Goal: Transaction & Acquisition: Purchase product/service

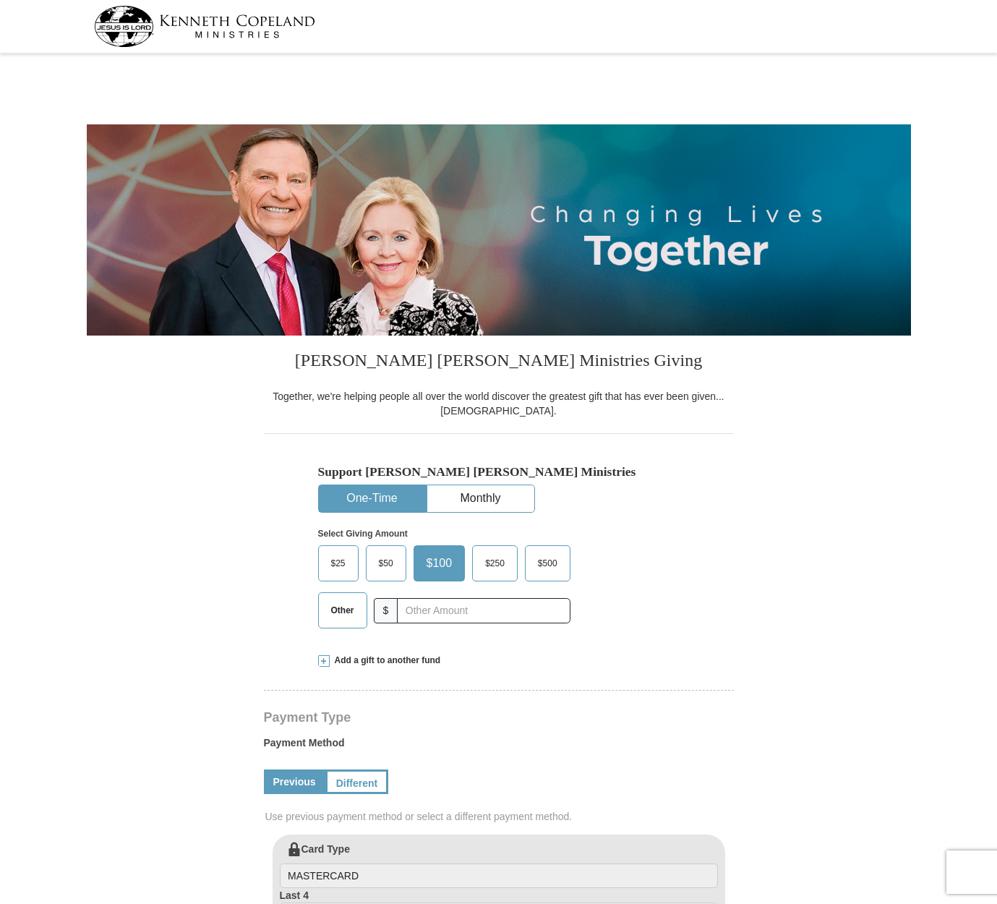
select select "AK"
click at [325, 662] on span at bounding box center [324, 661] width 12 height 12
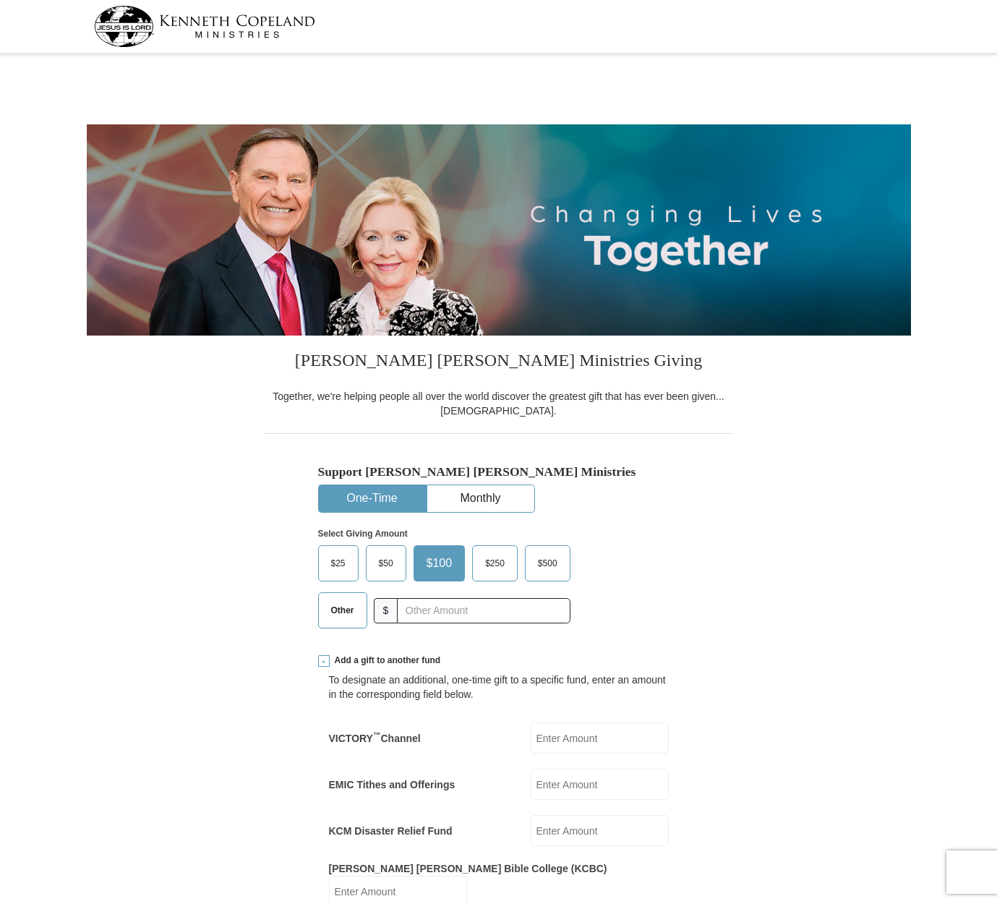
click at [351, 612] on span "Other" at bounding box center [343, 611] width 38 height 22
click at [0, 0] on input "Other" at bounding box center [0, 0] width 0 height 0
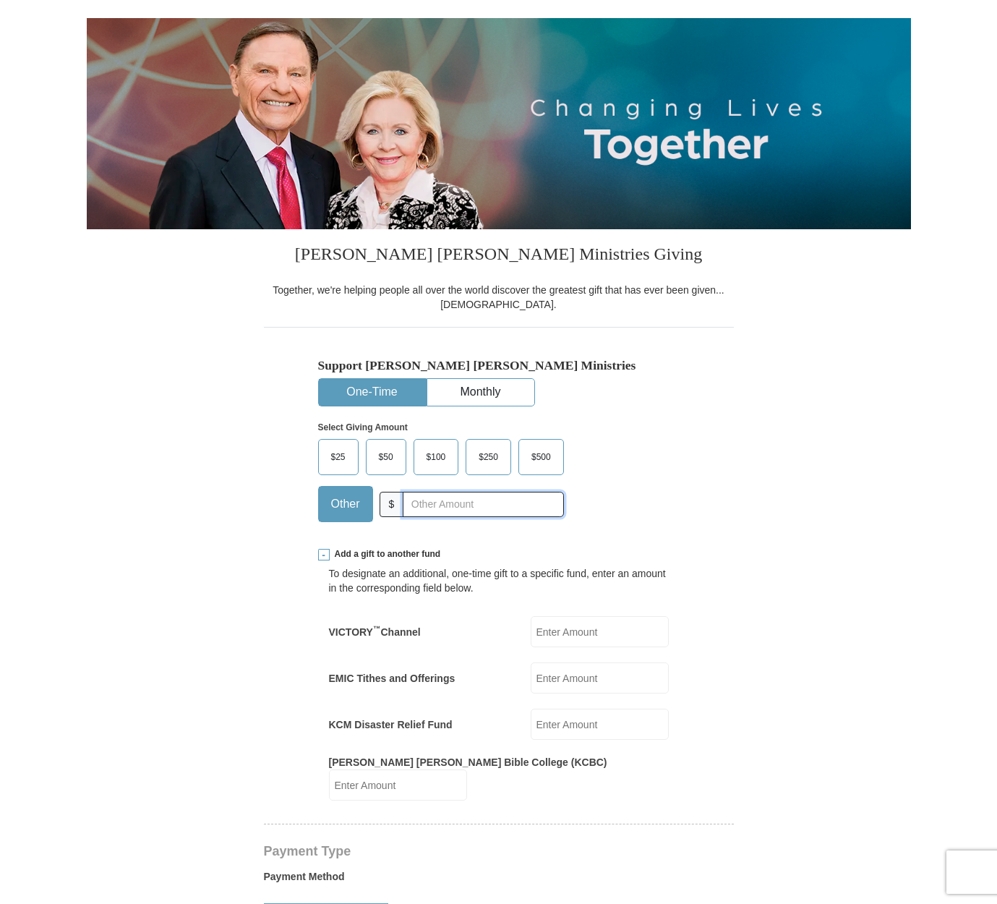
scroll to position [223, 0]
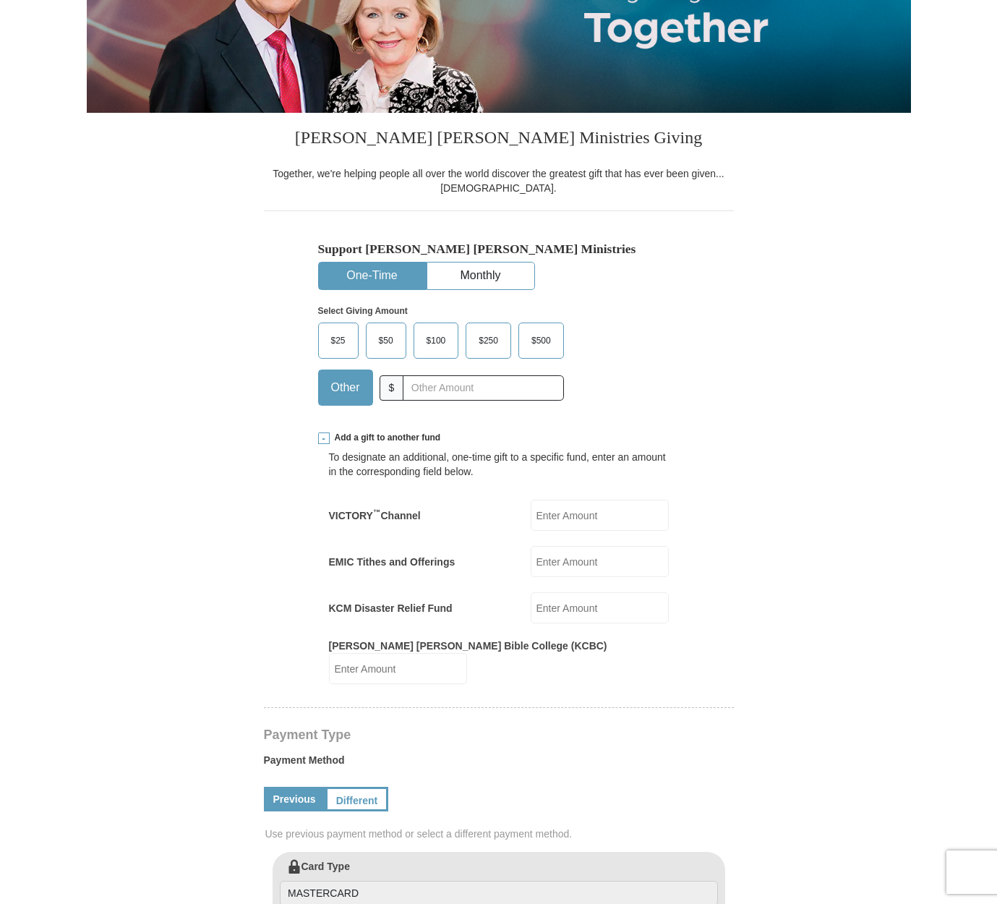
click at [575, 566] on input "EMIC Tithes and Offerings" at bounding box center [600, 561] width 138 height 31
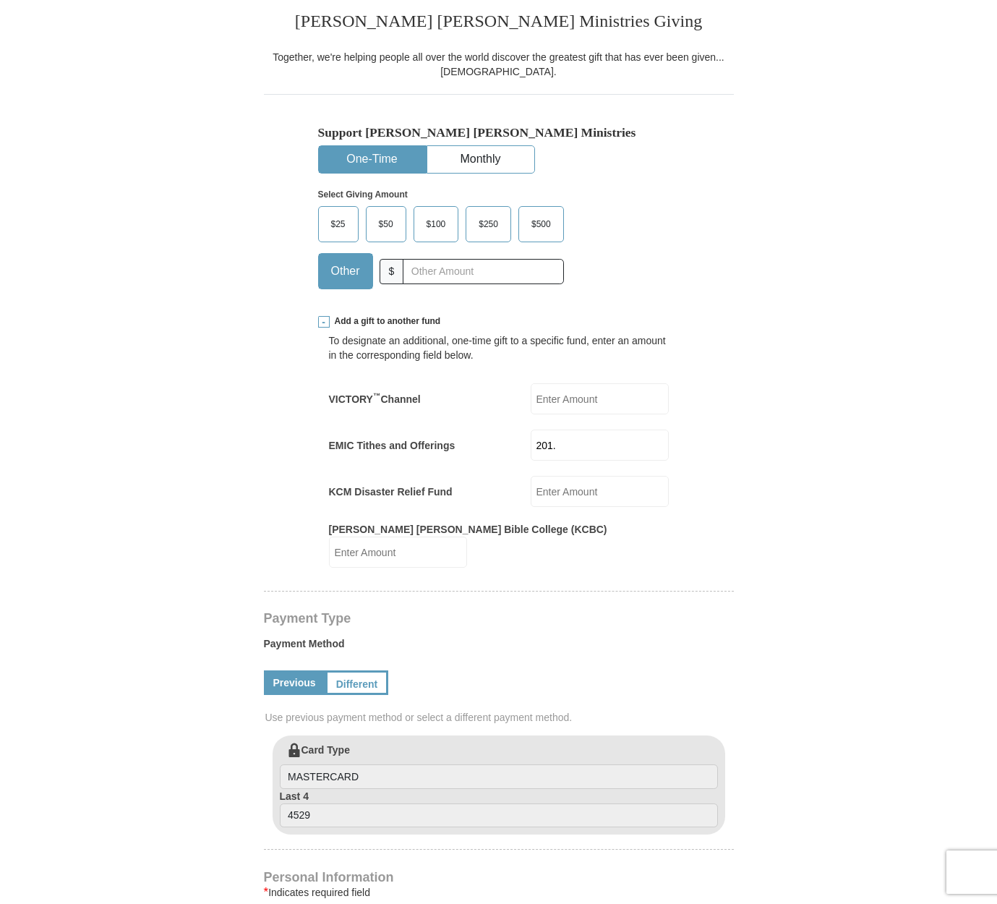
scroll to position [558, 0]
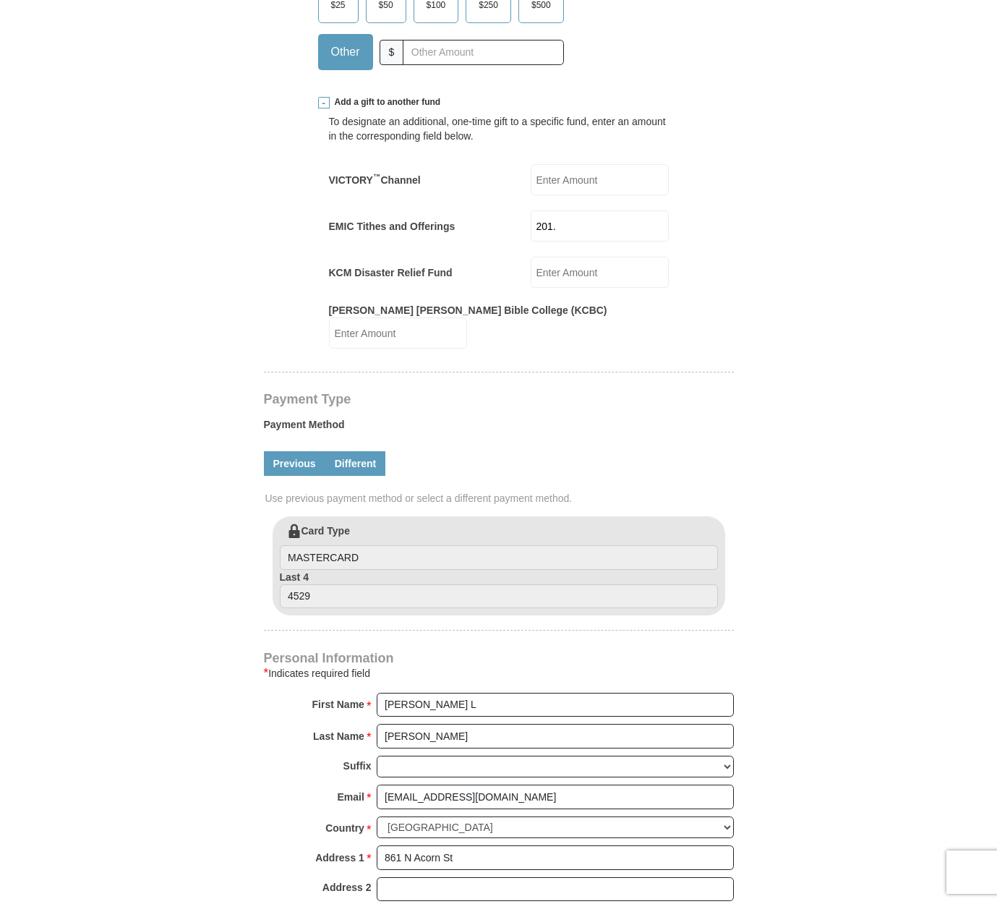
type input "201."
click at [359, 453] on link "Different" at bounding box center [355, 463] width 61 height 25
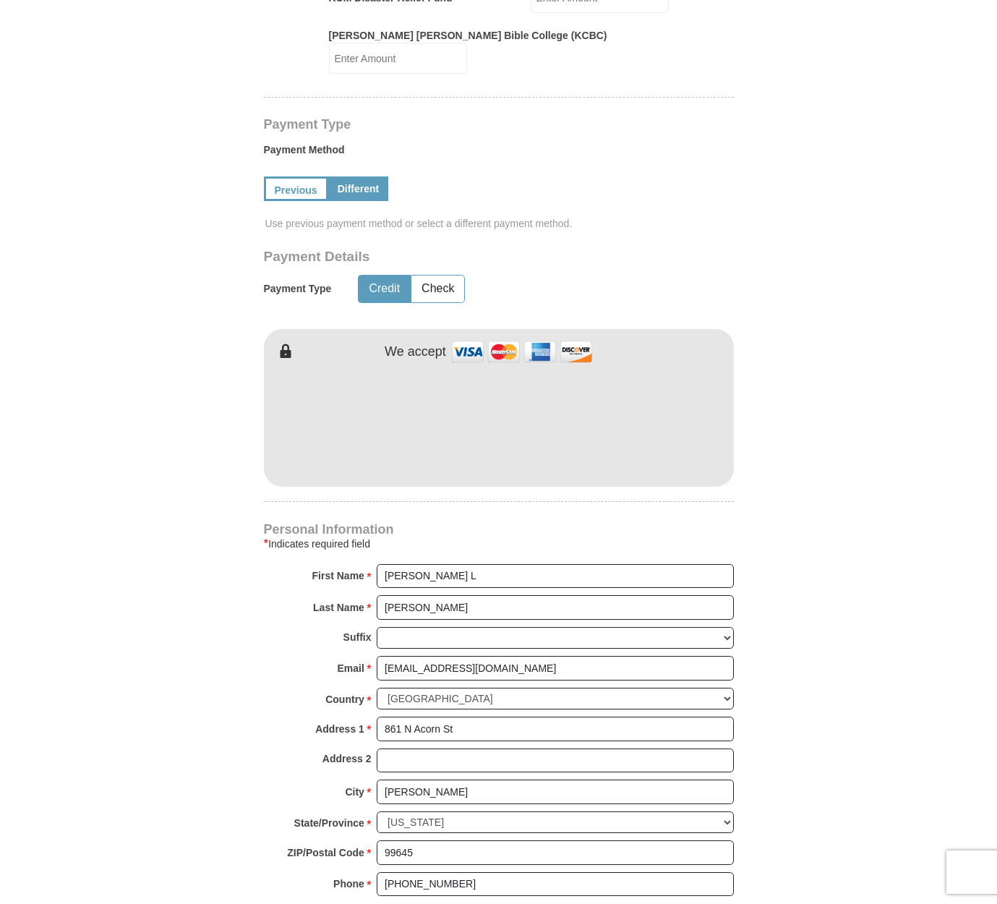
scroll to position [1546, 0]
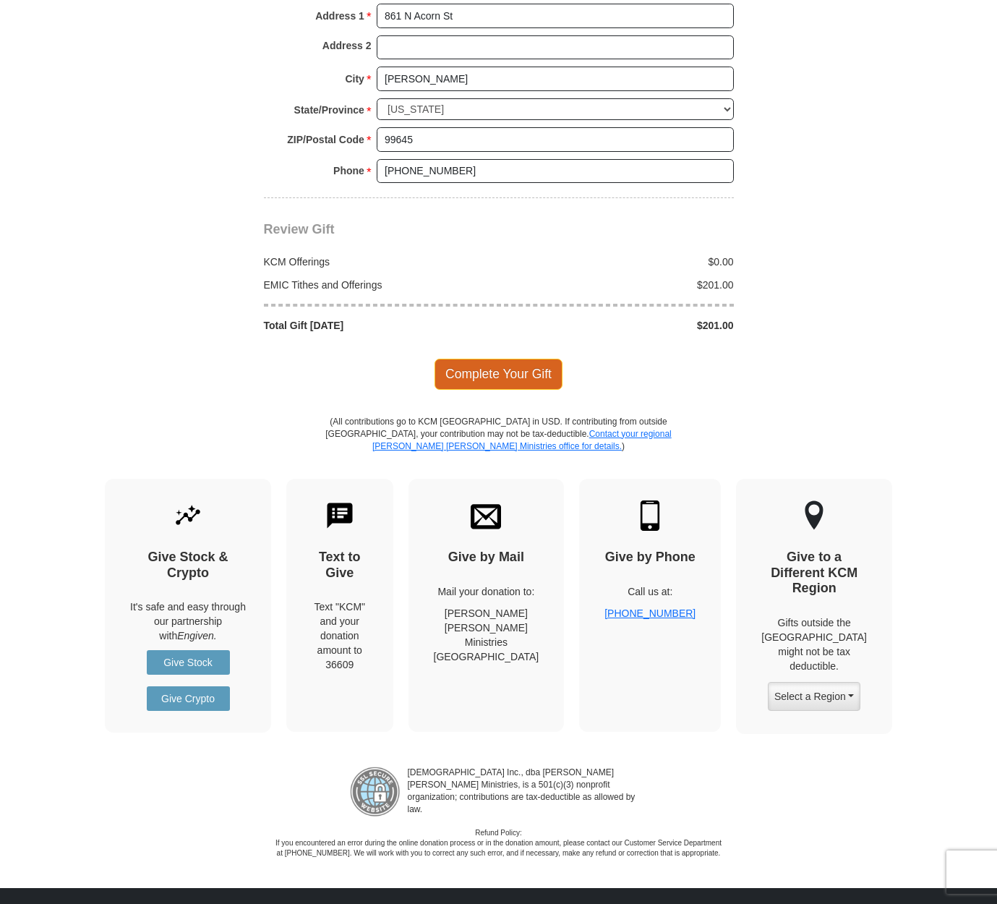
click at [527, 359] on span "Complete Your Gift" at bounding box center [499, 374] width 128 height 30
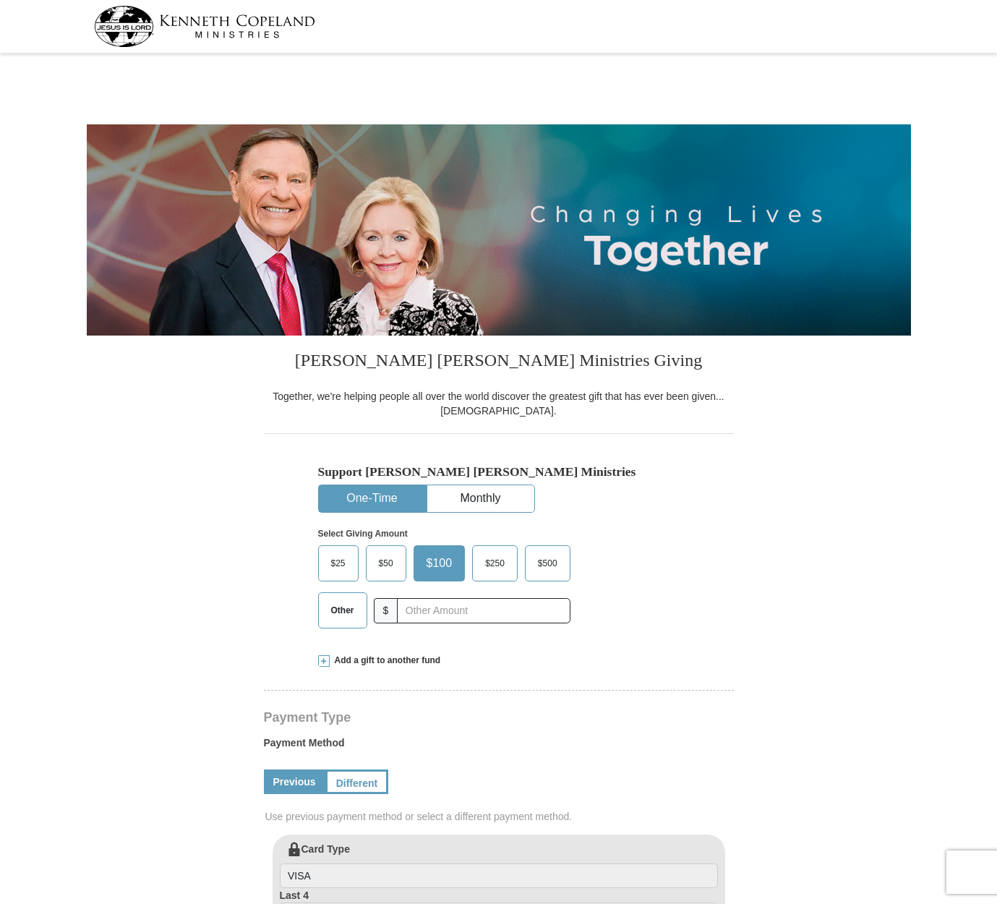
select select "AK"
click at [342, 607] on span "Other" at bounding box center [343, 611] width 38 height 22
click at [0, 0] on input "Other" at bounding box center [0, 0] width 0 height 0
click at [325, 660] on span at bounding box center [324, 661] width 12 height 12
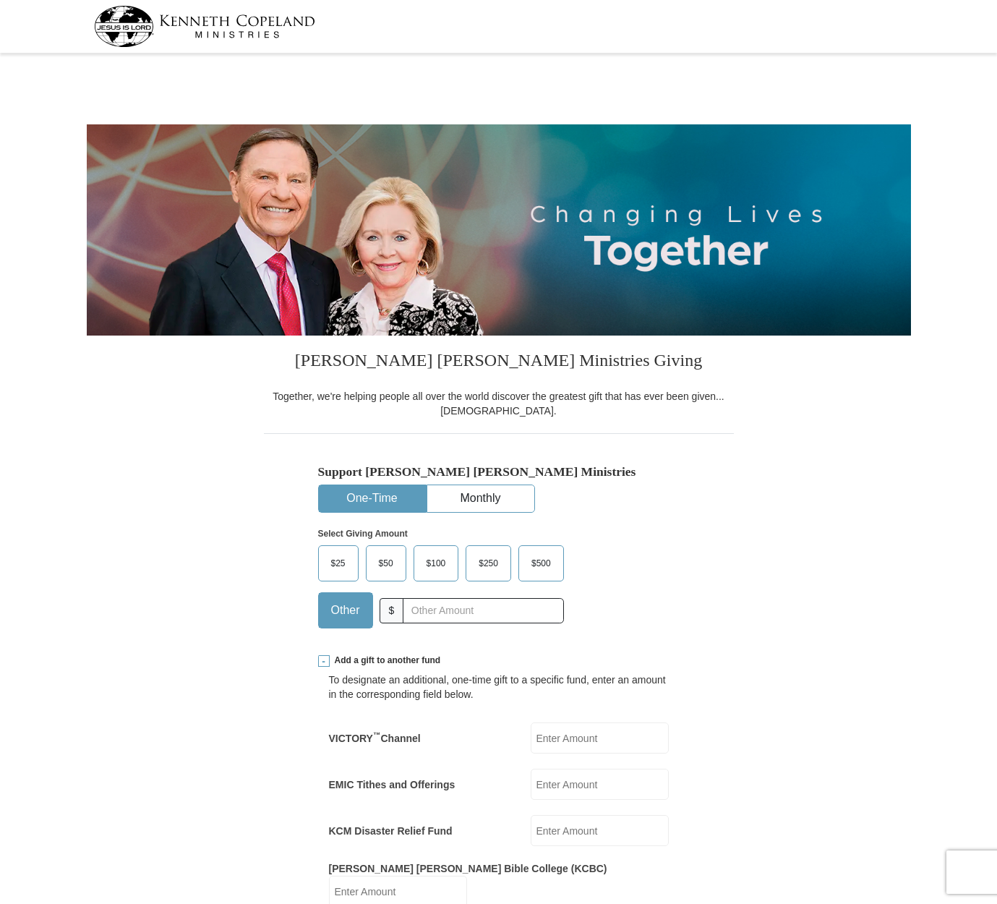
click at [600, 781] on input "EMIC Tithes and Offerings" at bounding box center [600, 784] width 138 height 31
type input "35.00"
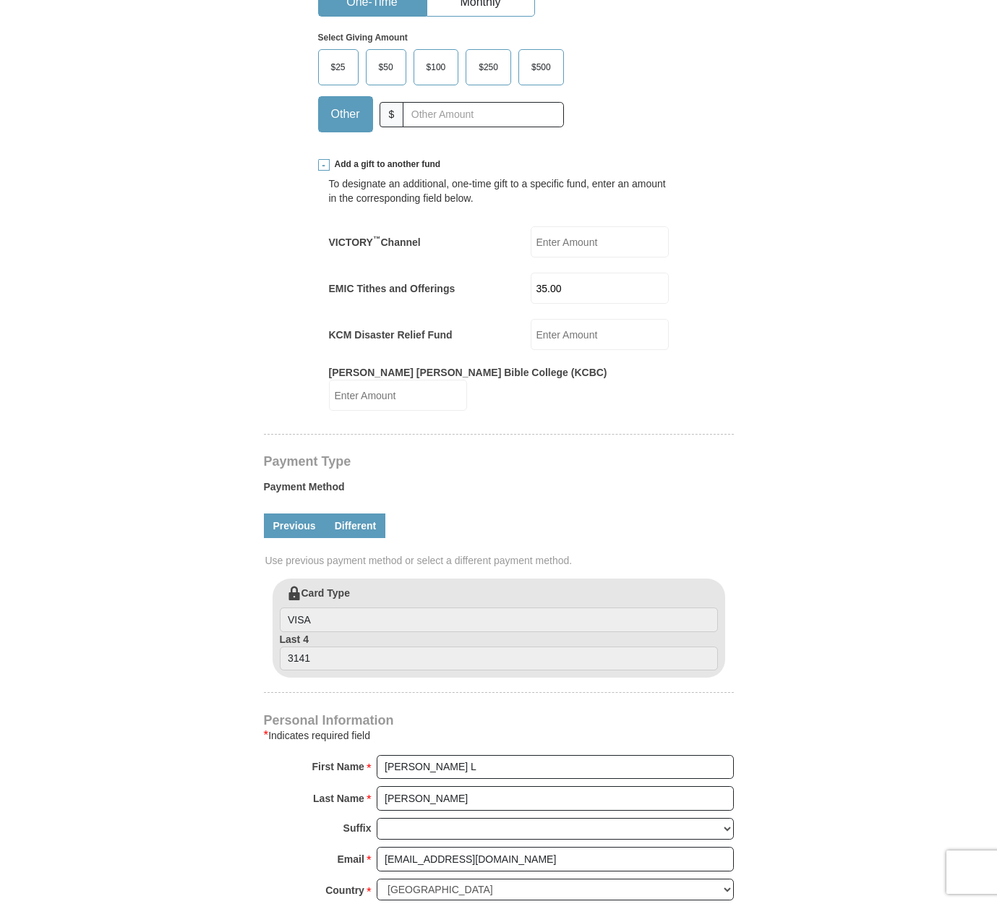
click at [352, 514] on link "Different" at bounding box center [355, 526] width 61 height 25
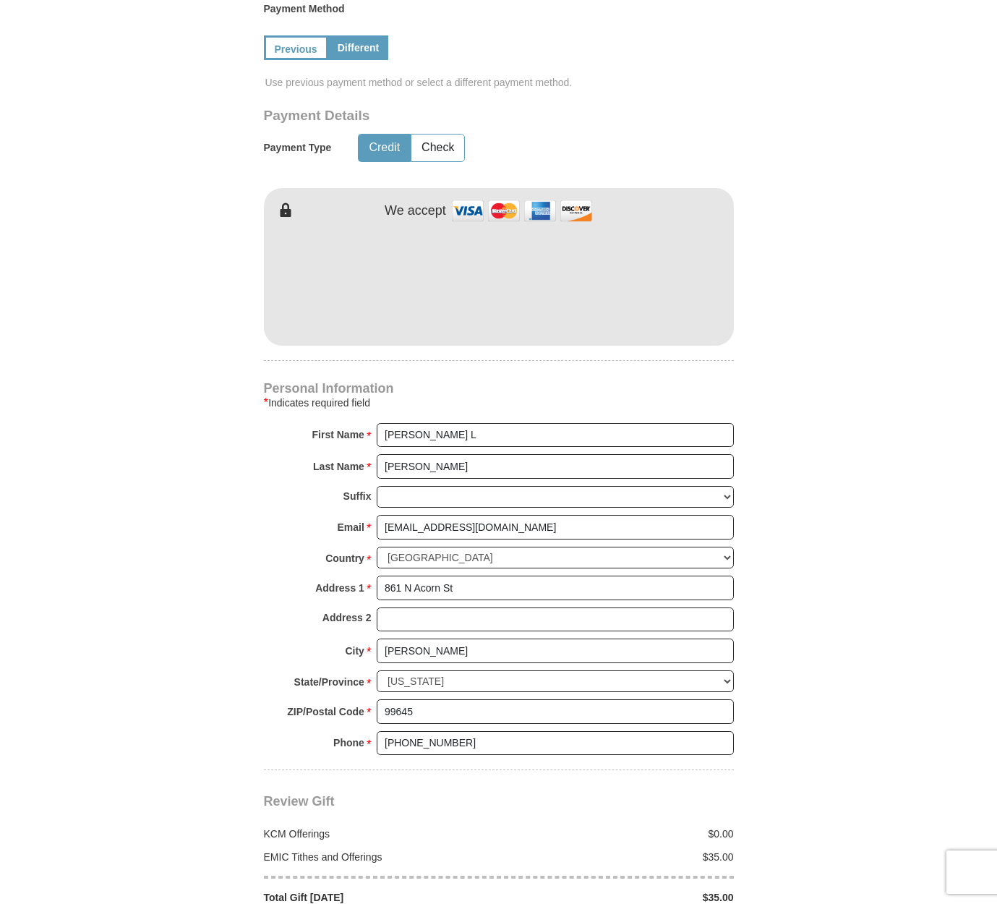
scroll to position [1481, 0]
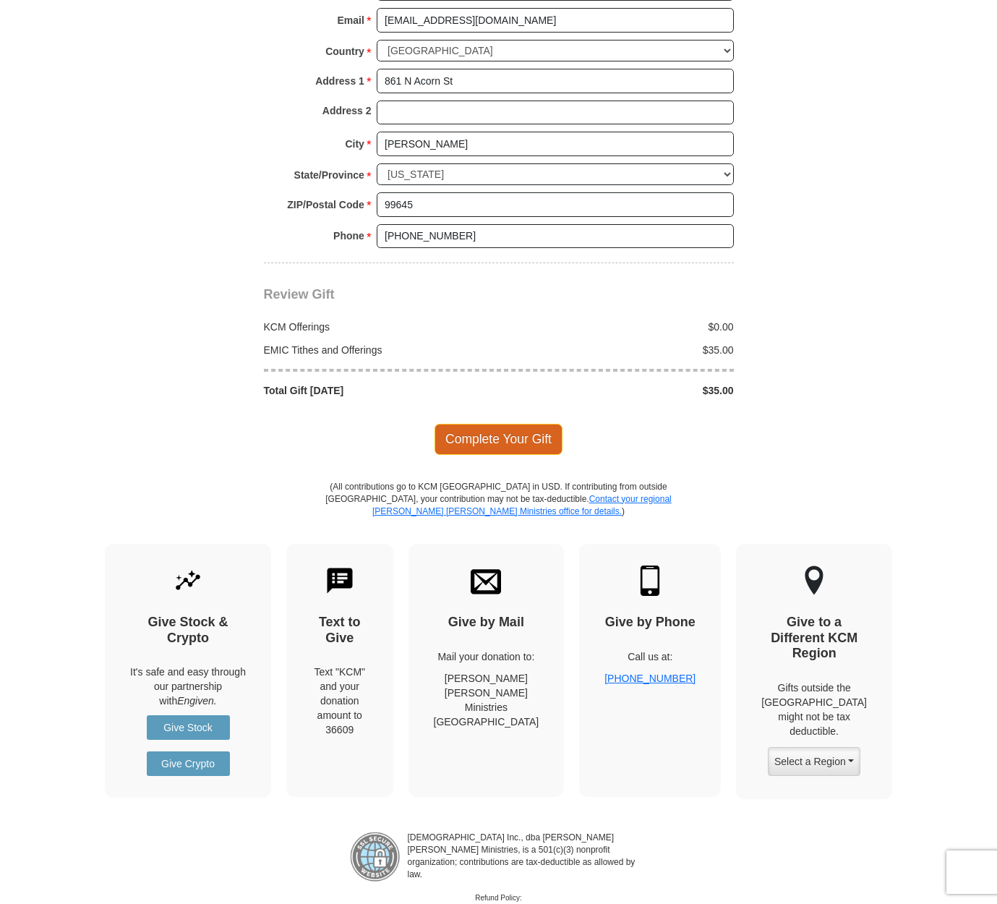
click at [493, 424] on span "Complete Your Gift" at bounding box center [499, 439] width 128 height 30
